Goal: Find specific page/section: Find specific page/section

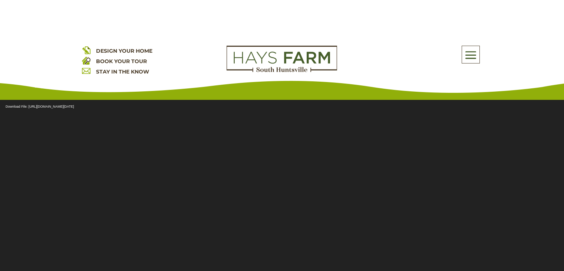
click at [87, 73] on img at bounding box center [86, 70] width 9 height 9
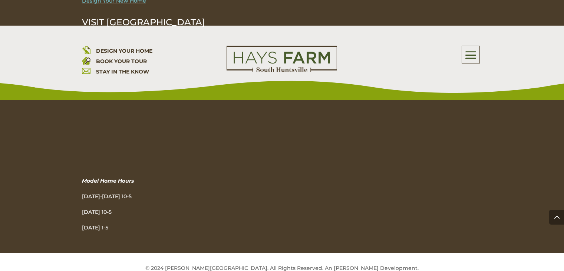
scroll to position [815, 0]
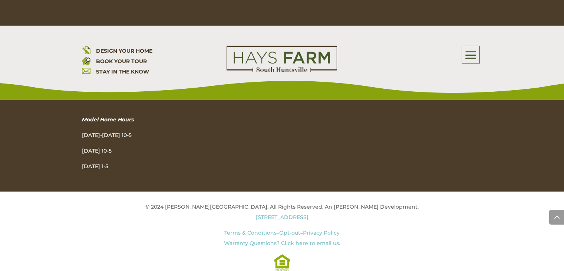
click at [273, 217] on link "[STREET_ADDRESS]" at bounding box center [282, 217] width 53 height 7
